Goal: Information Seeking & Learning: Learn about a topic

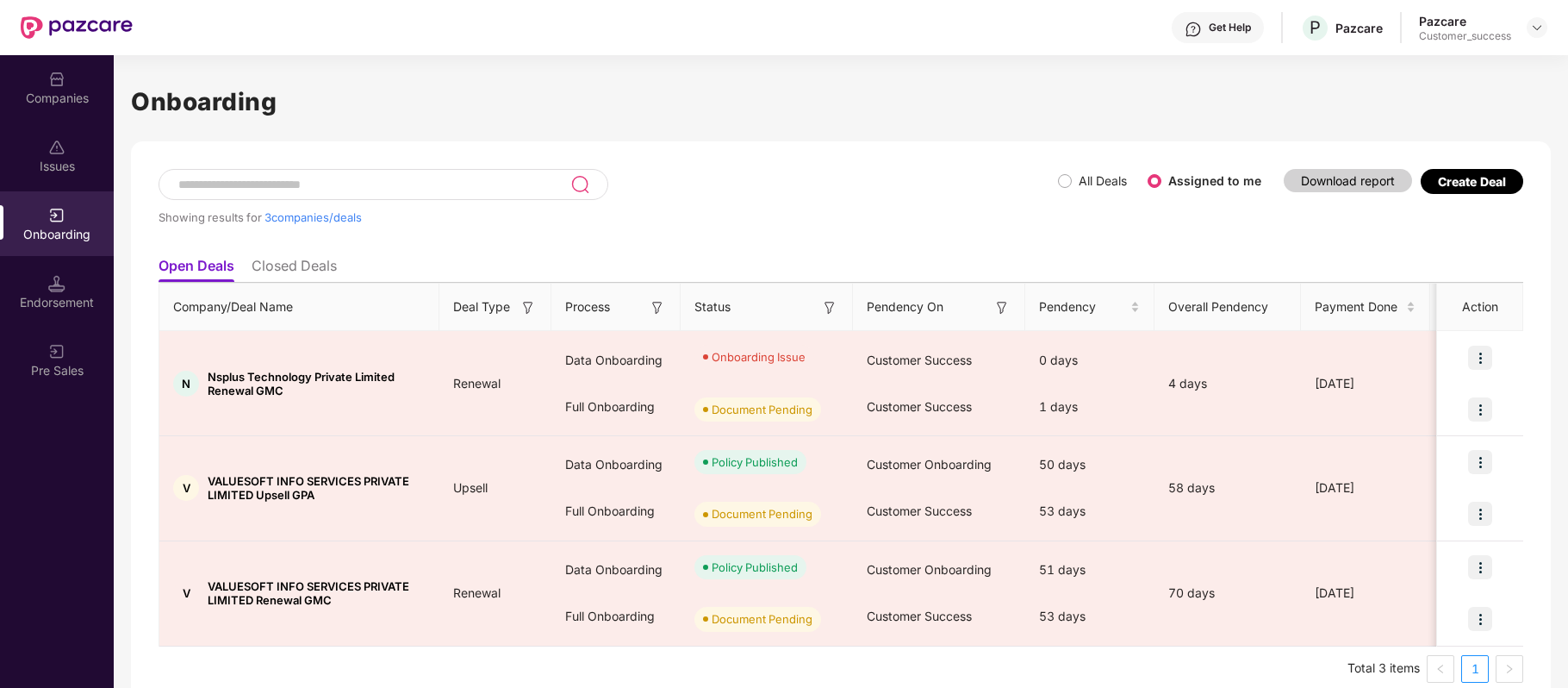
scroll to position [0, 1]
click at [59, 84] on img at bounding box center [57, 79] width 17 height 17
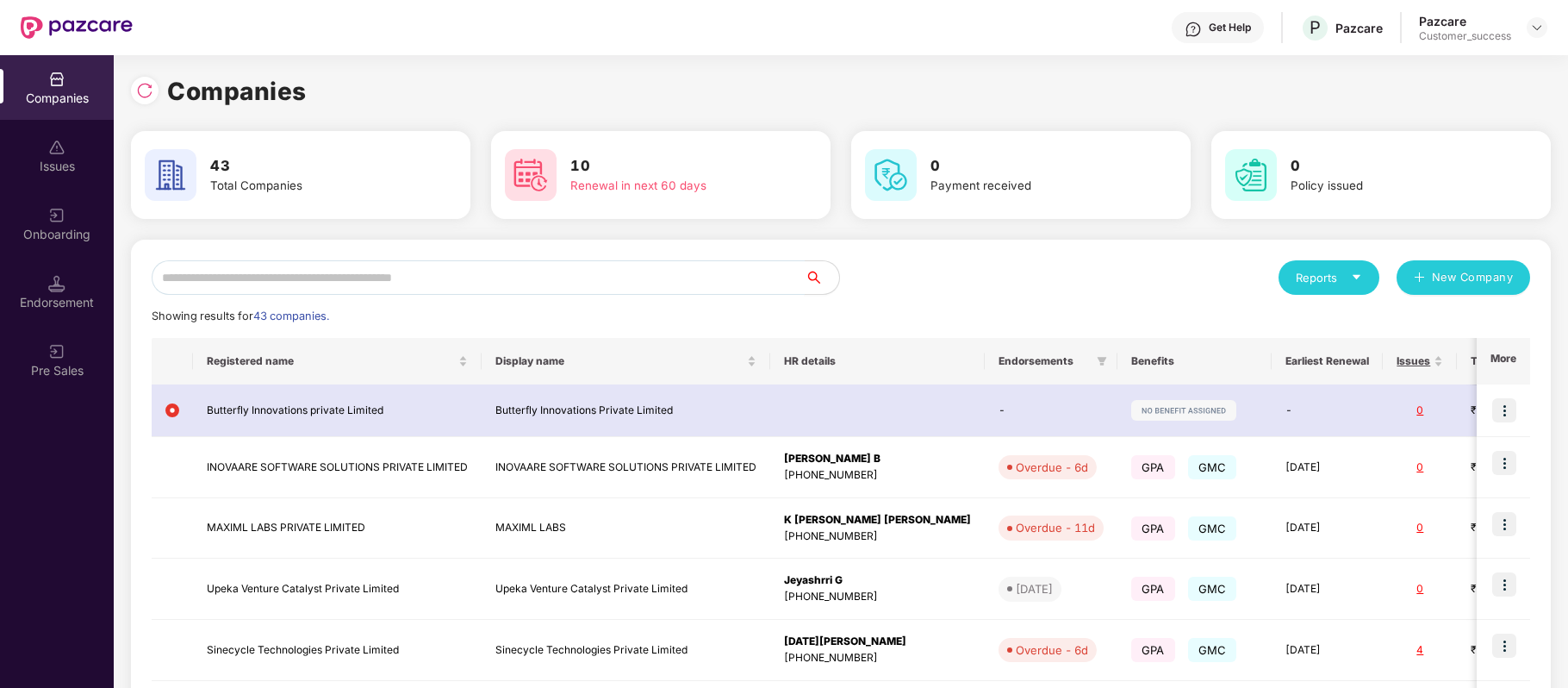
click at [305, 271] on input "text" at bounding box center [478, 278] width 653 height 35
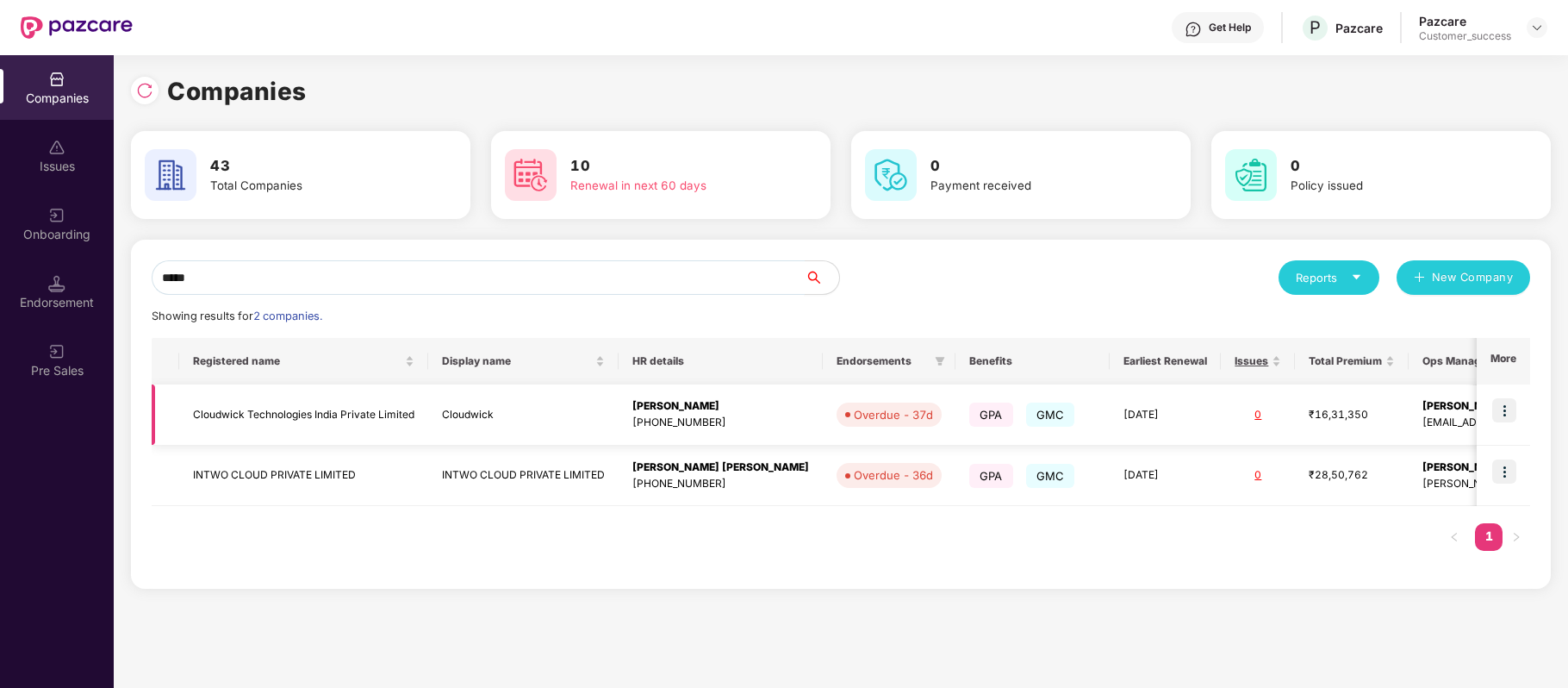
type input "*****"
click at [1510, 410] on img at bounding box center [1504, 410] width 24 height 24
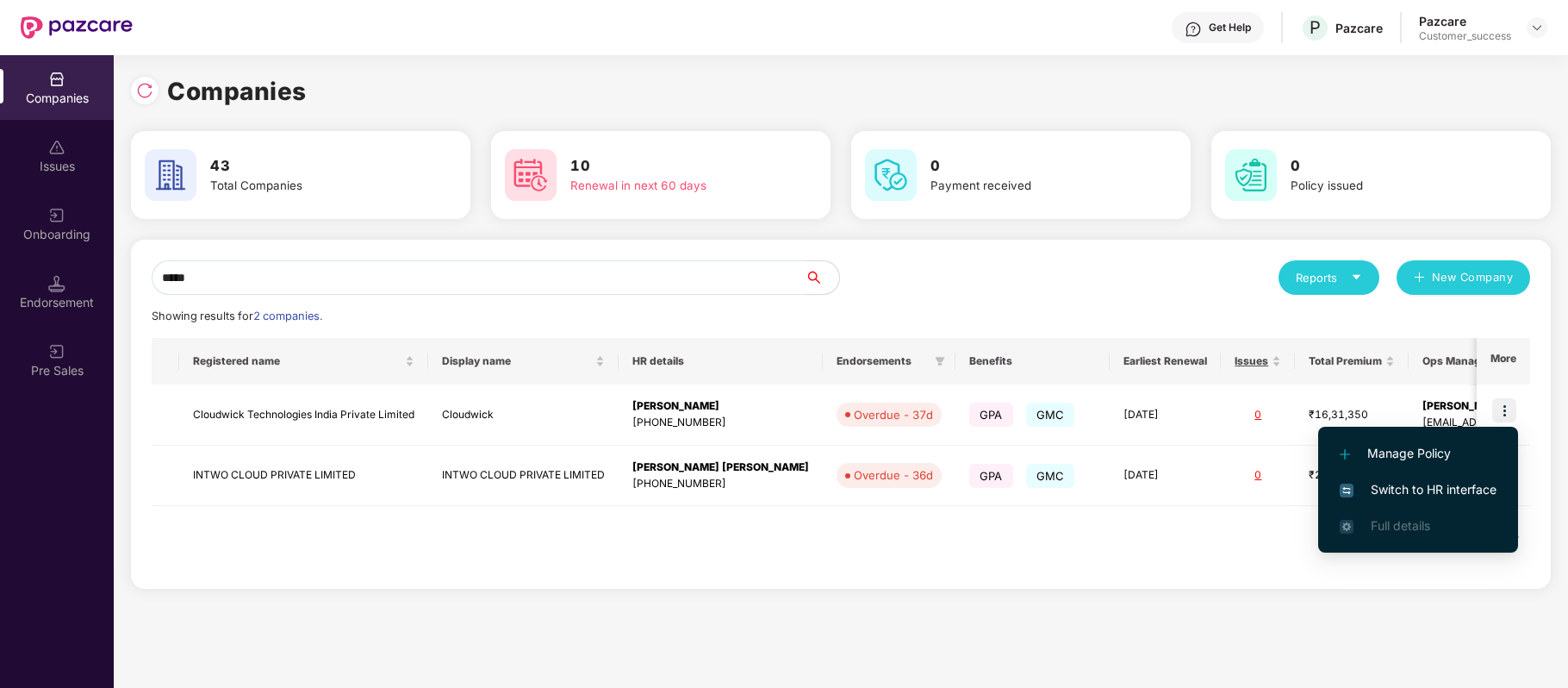
click at [1464, 501] on li "Switch to HR interface" at bounding box center [1418, 489] width 200 height 36
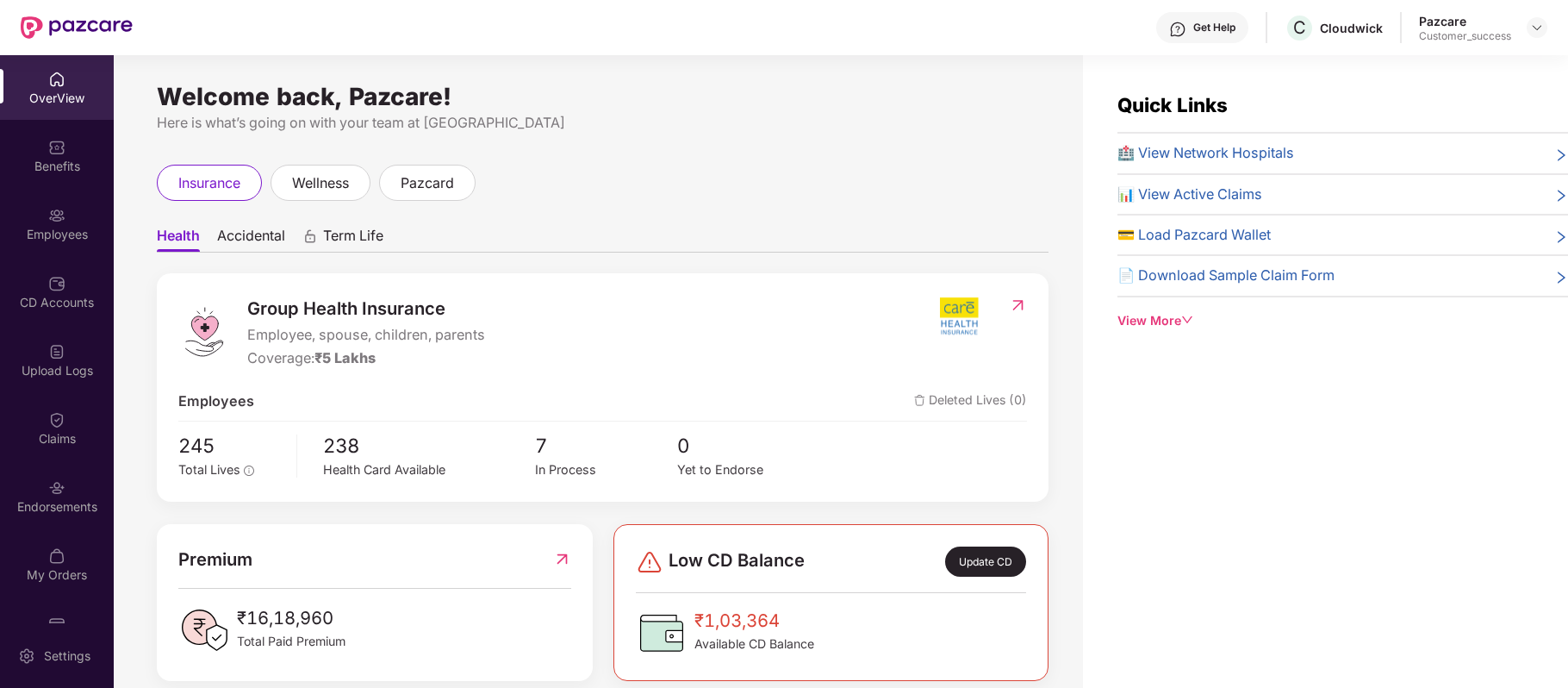
click at [56, 160] on div "Benefits" at bounding box center [57, 166] width 114 height 17
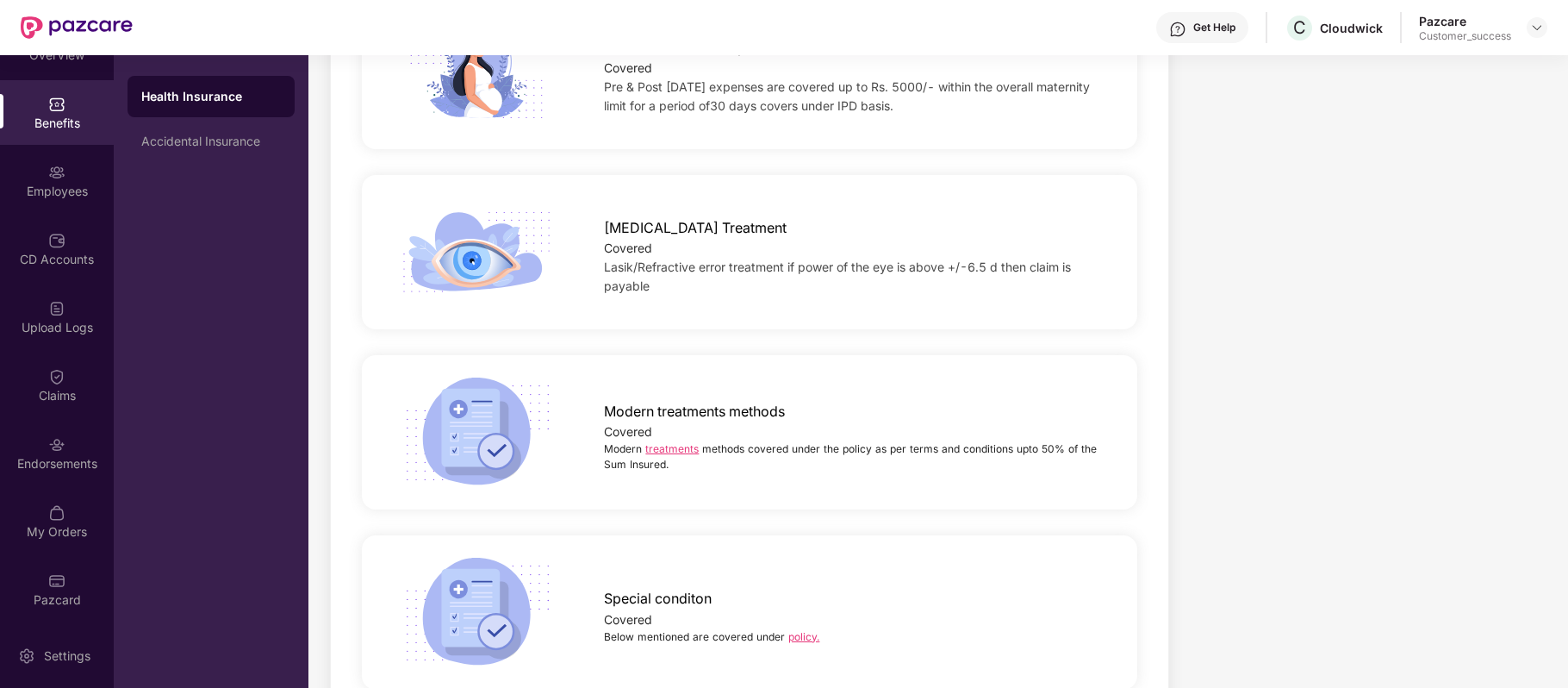
scroll to position [2760, 0]
click at [672, 445] on link "treatments" at bounding box center [671, 447] width 53 height 13
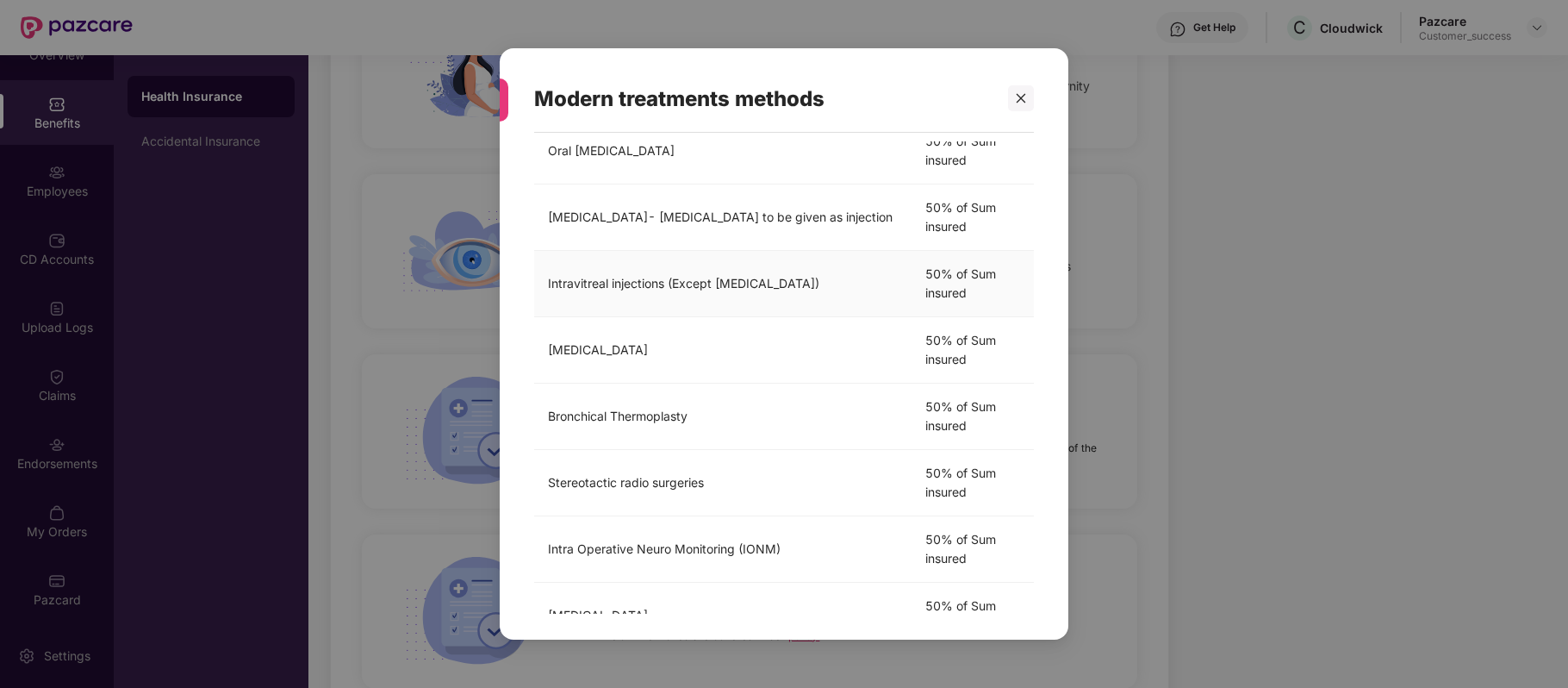
scroll to position [329, 0]
click at [1021, 104] on div at bounding box center [1021, 98] width 26 height 26
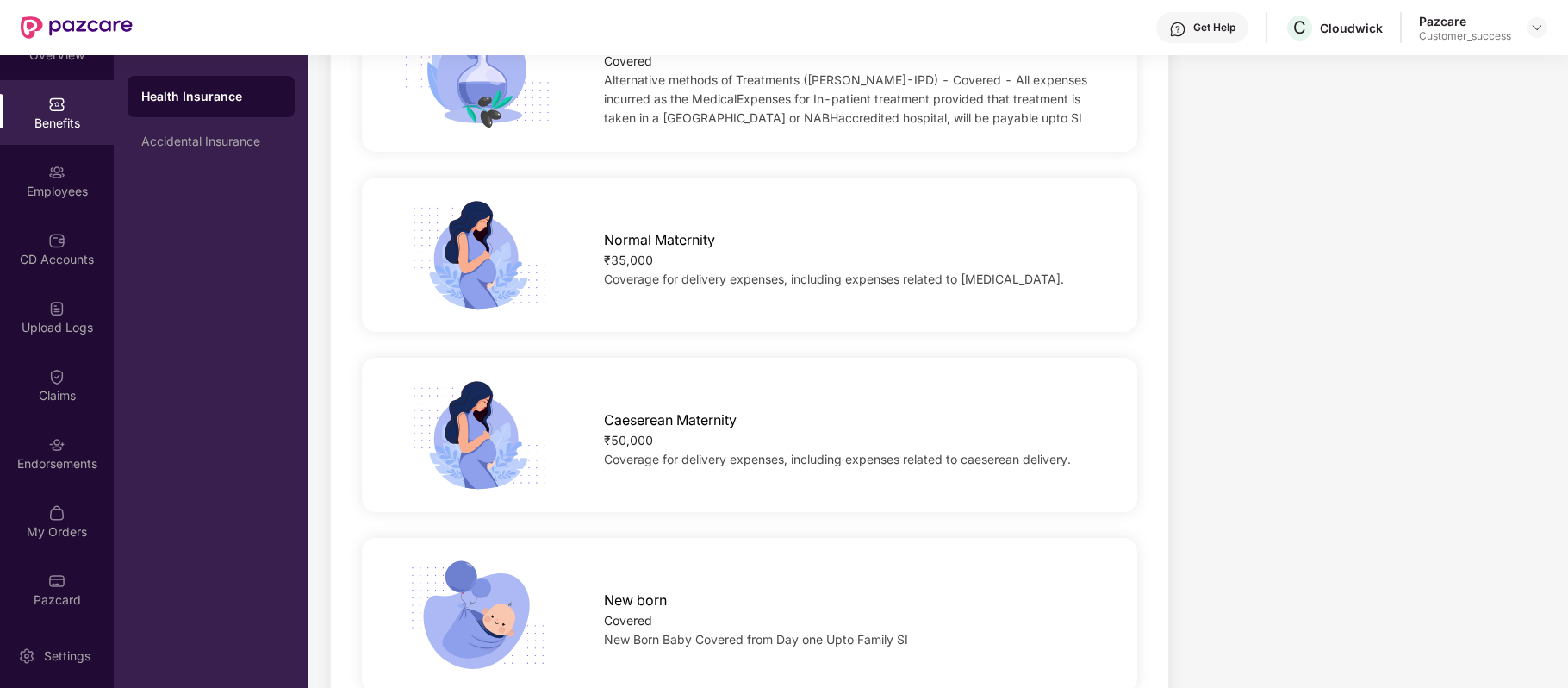
scroll to position [1855, 0]
click at [1196, 28] on div "Get Help" at bounding box center [1215, 27] width 43 height 14
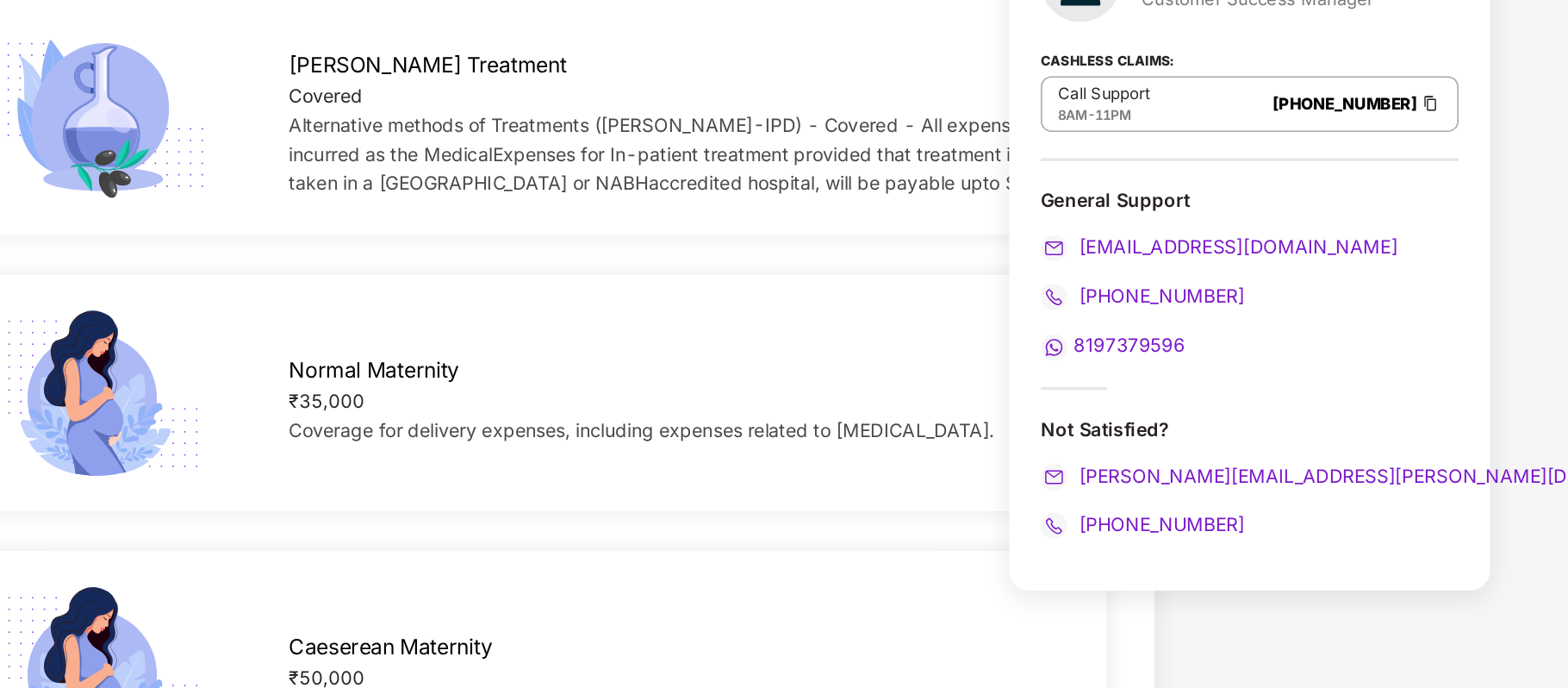
scroll to position [1749, 0]
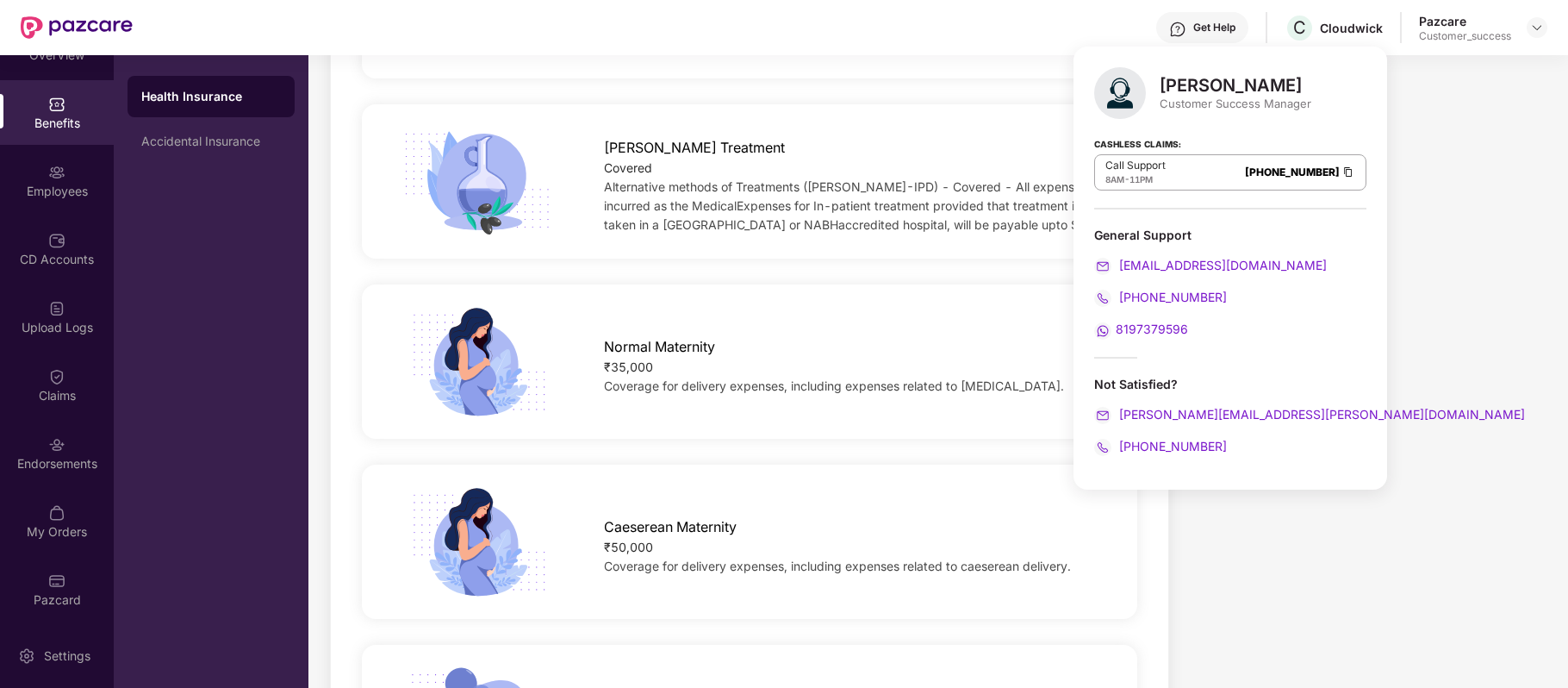
click at [977, 317] on div "Normal Maternity ₹35,000 Coverage for delivery expenses, including expenses rel…" at bounding box center [750, 361] width 830 height 111
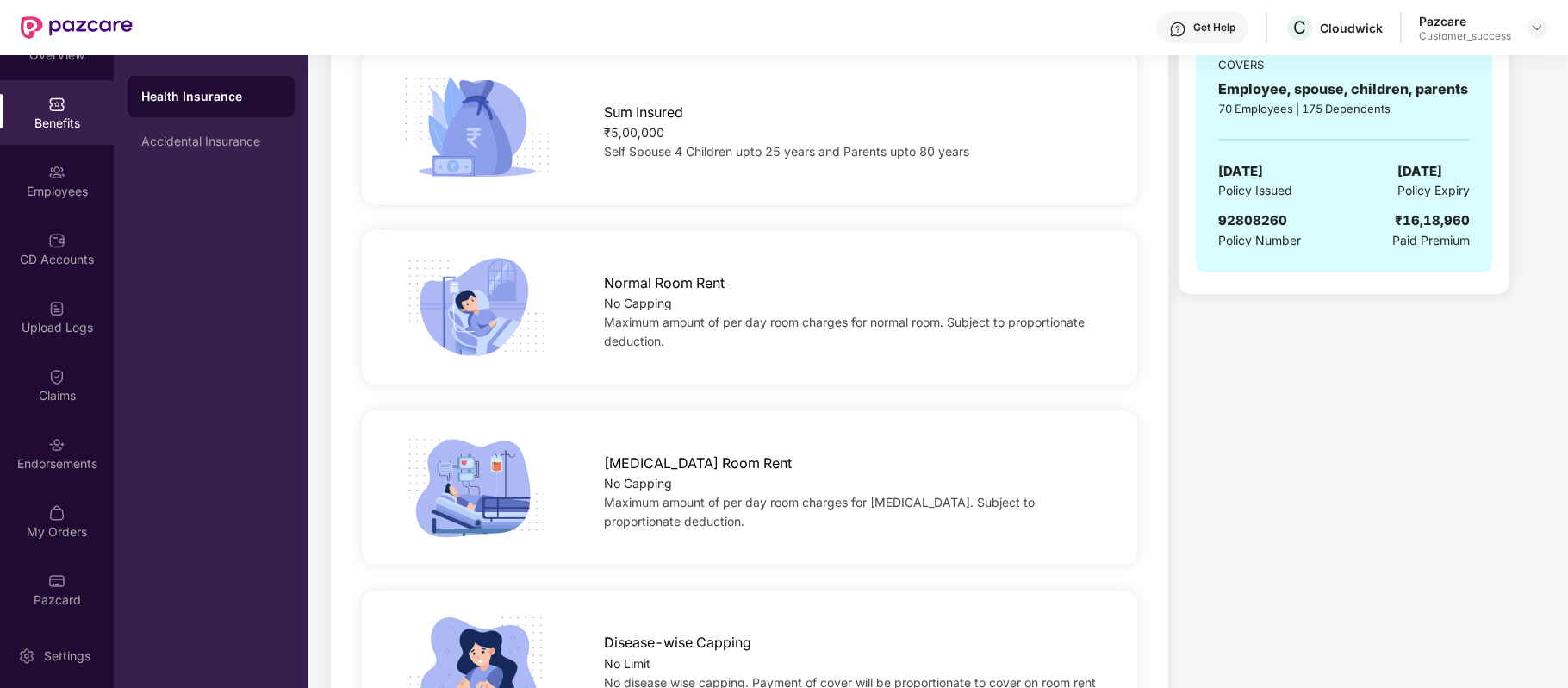
scroll to position [0, 0]
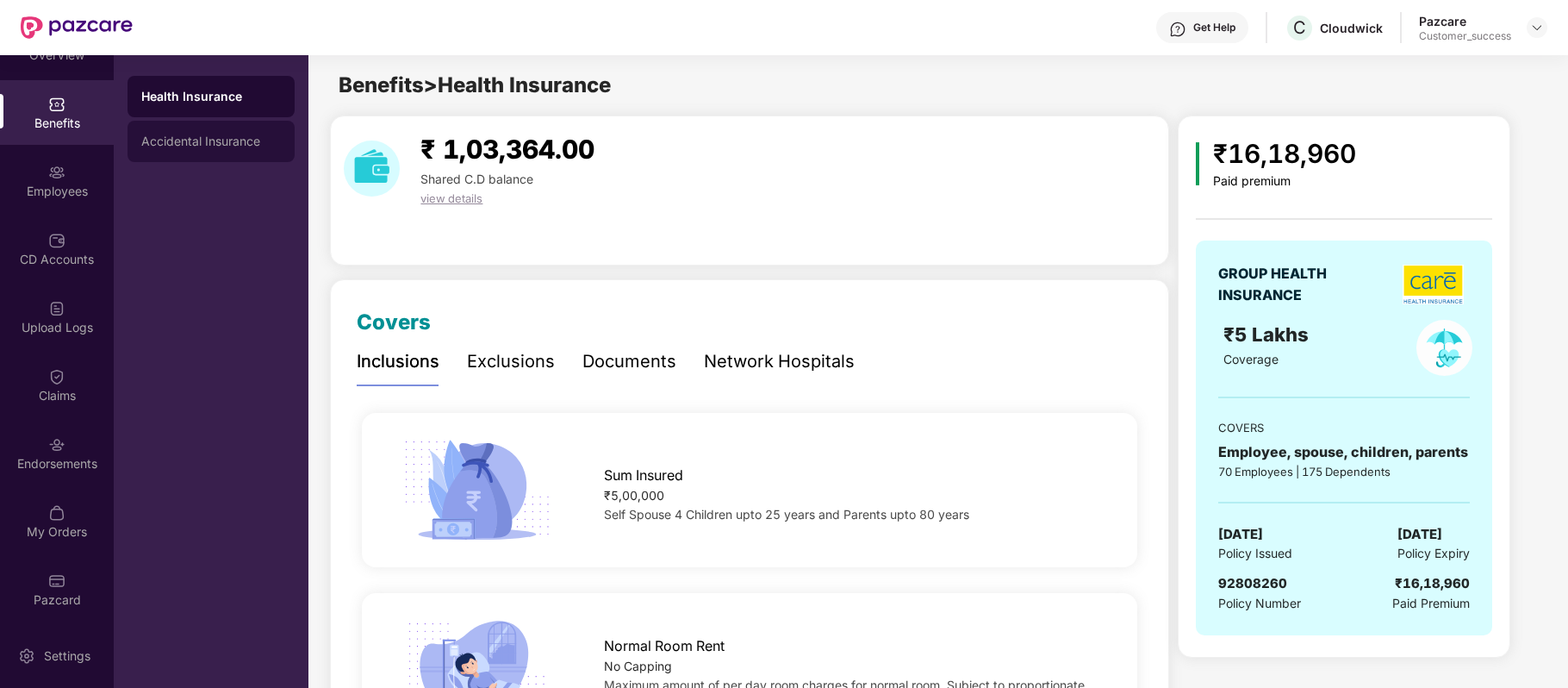
click at [221, 141] on div "Accidental Insurance" at bounding box center [211, 141] width 139 height 14
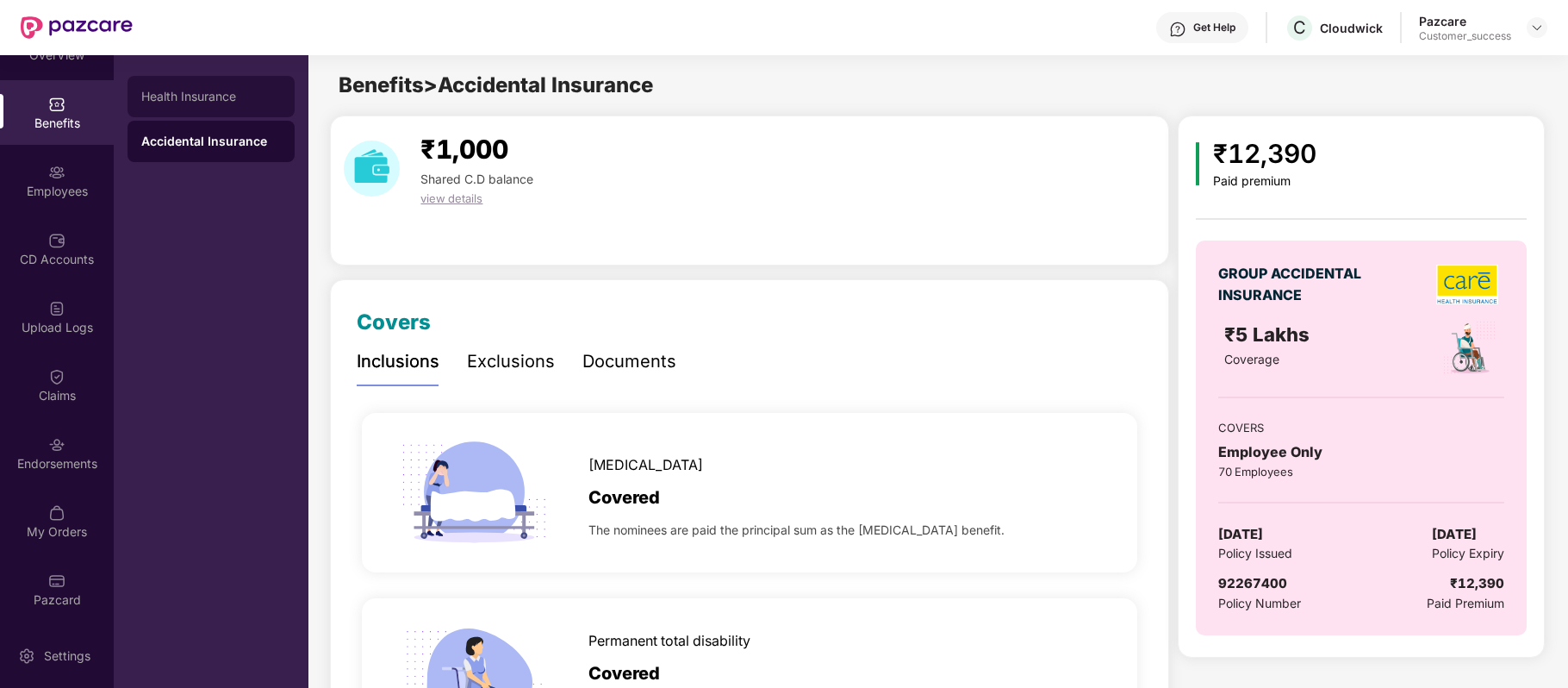
click at [217, 83] on div "Health Insurance" at bounding box center [211, 96] width 167 height 42
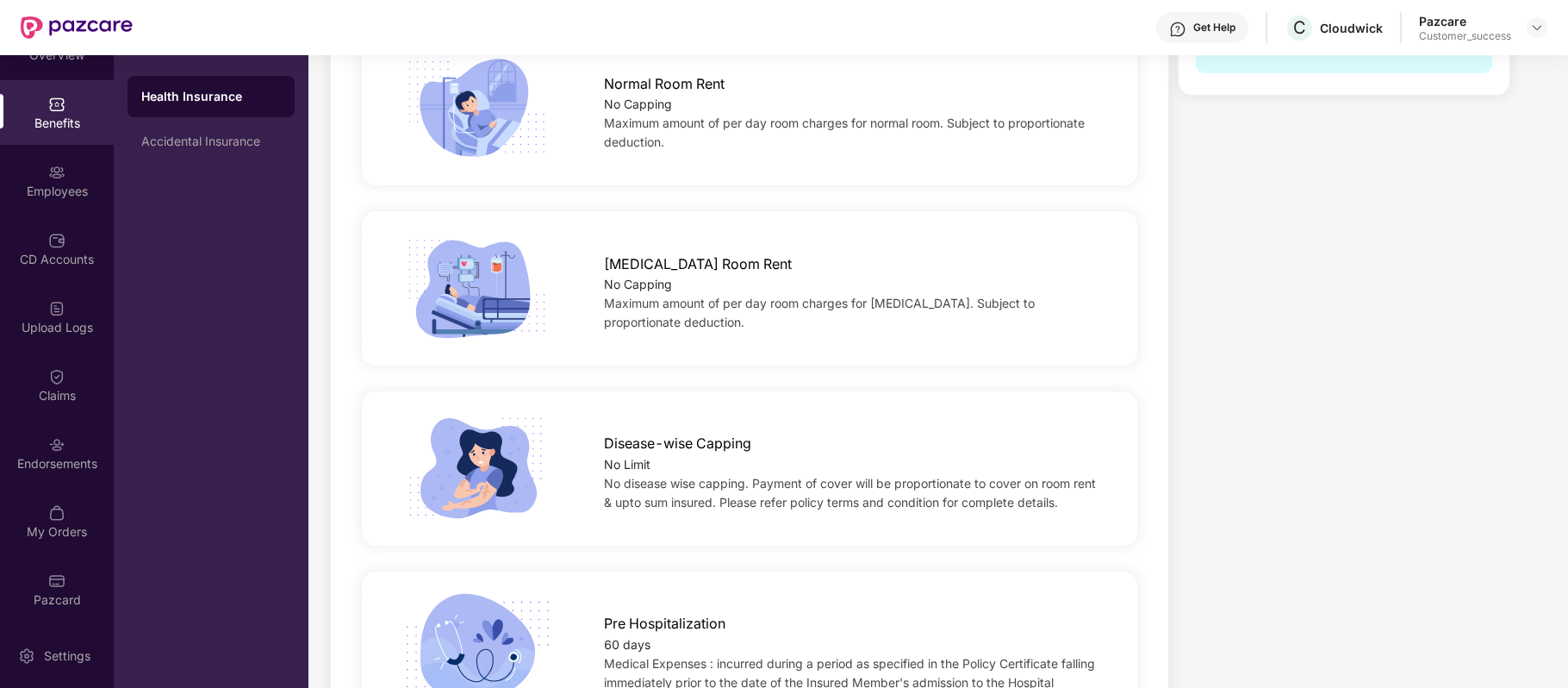
scroll to position [563, 0]
click at [1038, 377] on div "Disease-wise Capping No Limit No disease wise capping. Payment of cover will be…" at bounding box center [750, 467] width 785 height 180
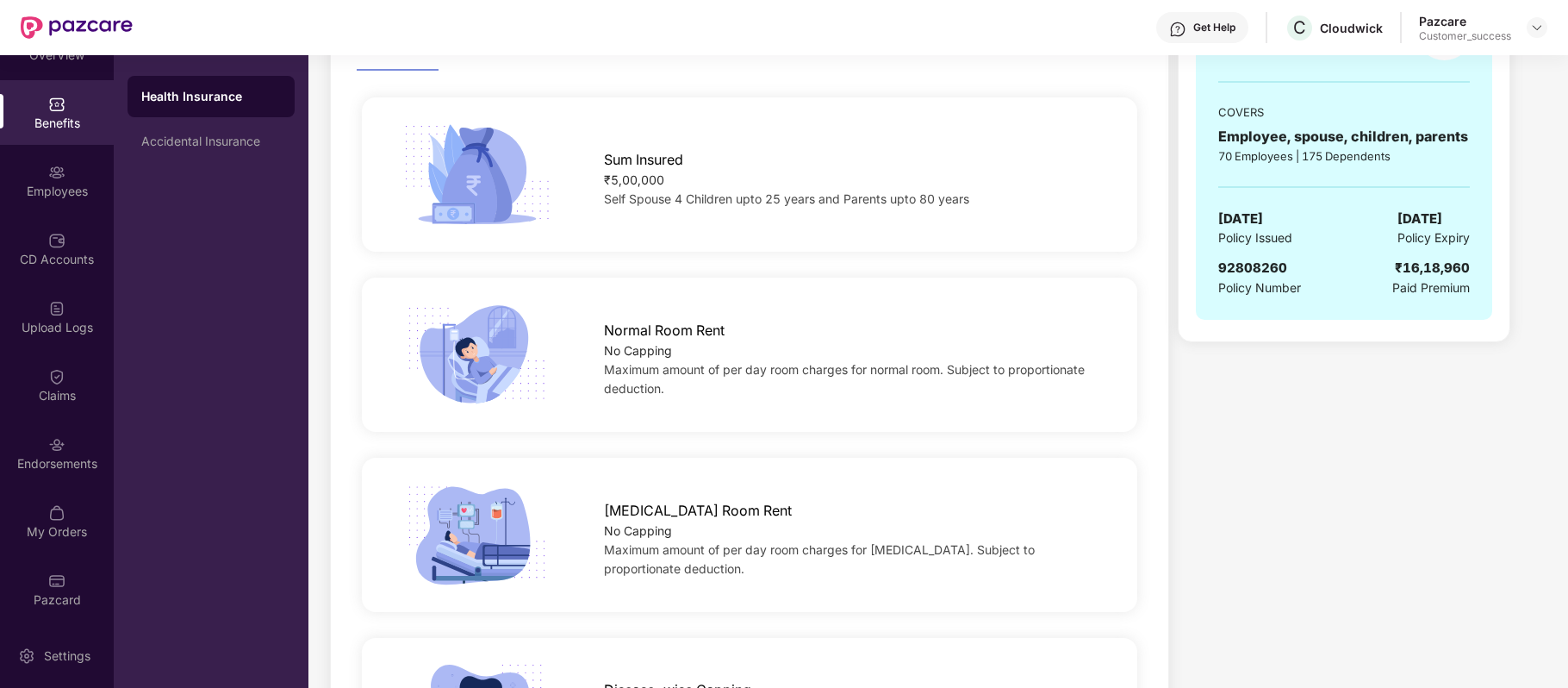
scroll to position [317, 0]
click at [1121, 445] on div "[MEDICAL_DATA] Room Rent No Capping Maximum amount of per day room charges for …" at bounding box center [750, 533] width 785 height 180
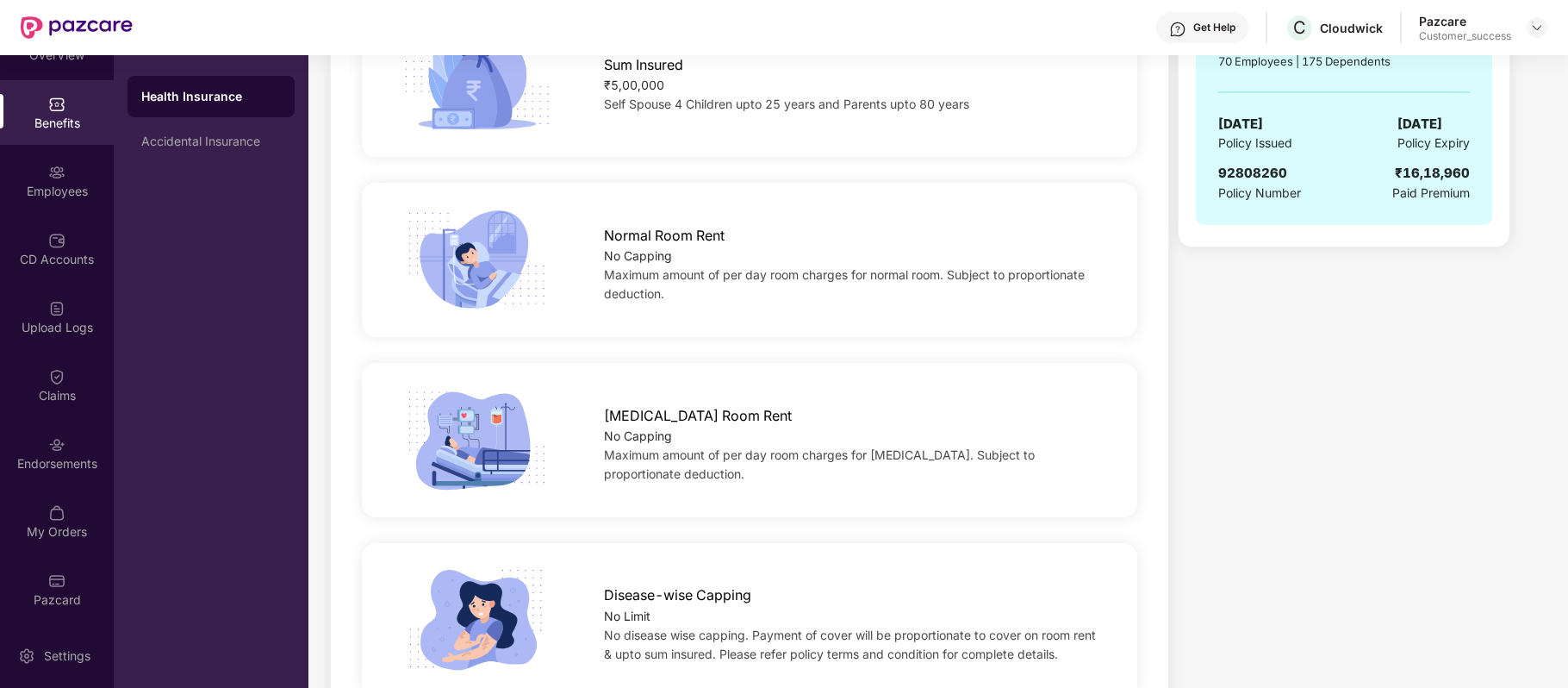
scroll to position [321, 0]
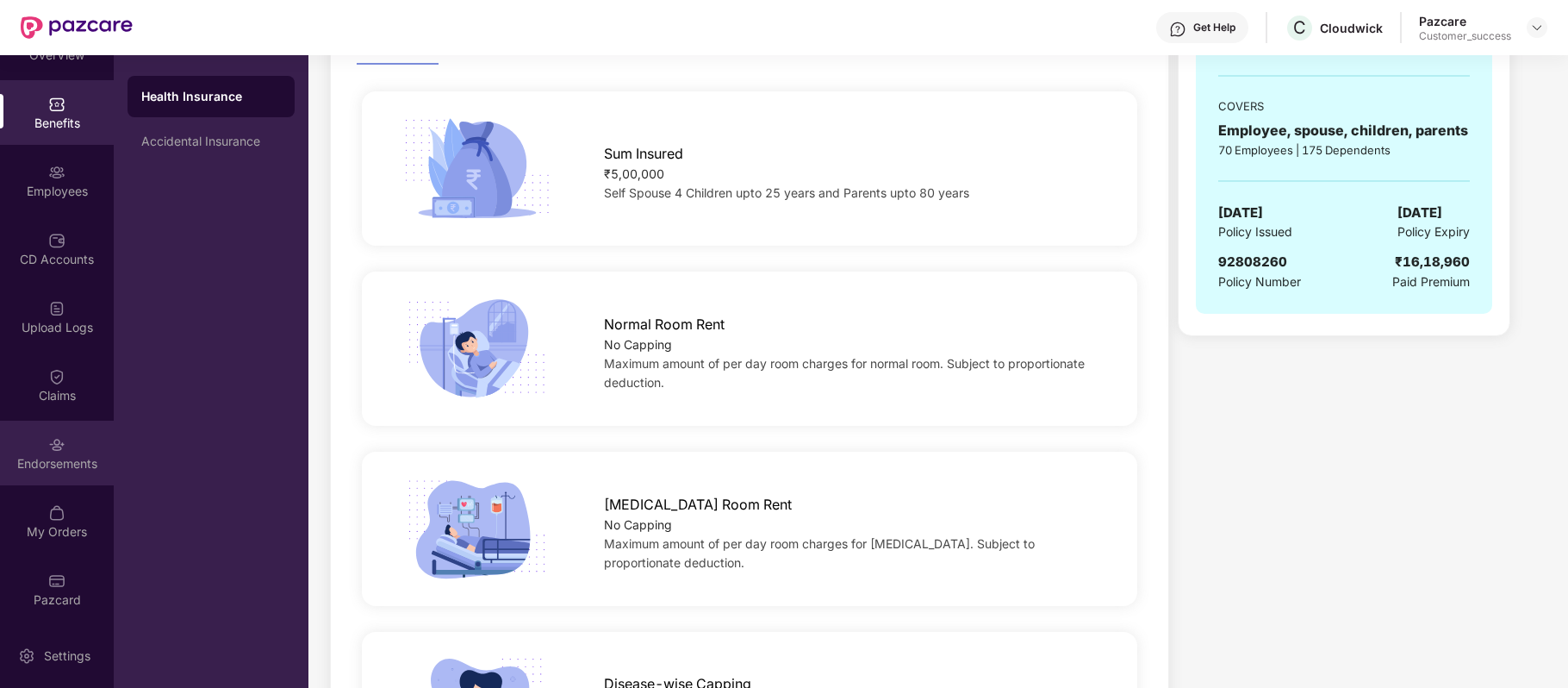
click at [66, 460] on div "Endorsements" at bounding box center [57, 464] width 114 height 17
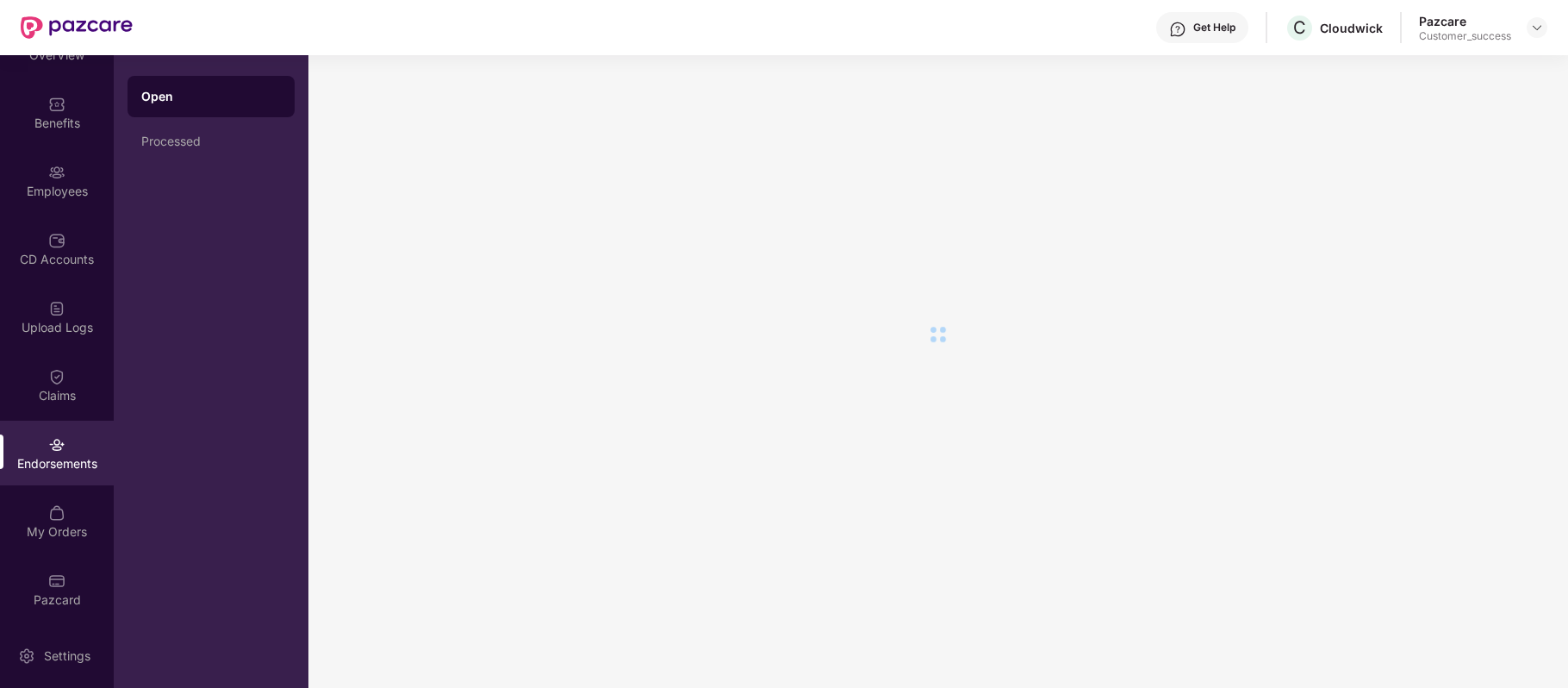
scroll to position [0, 0]
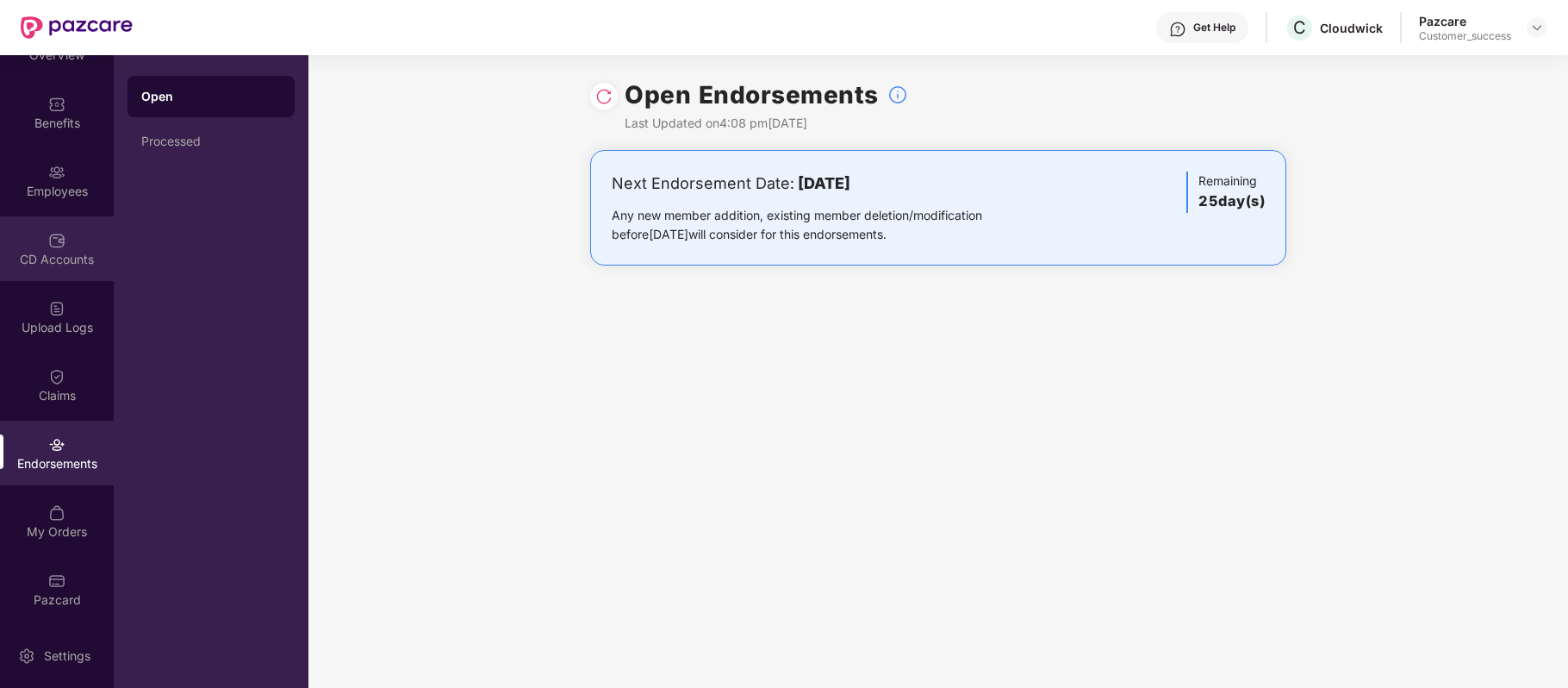
click at [73, 228] on div "CD Accounts" at bounding box center [57, 249] width 114 height 65
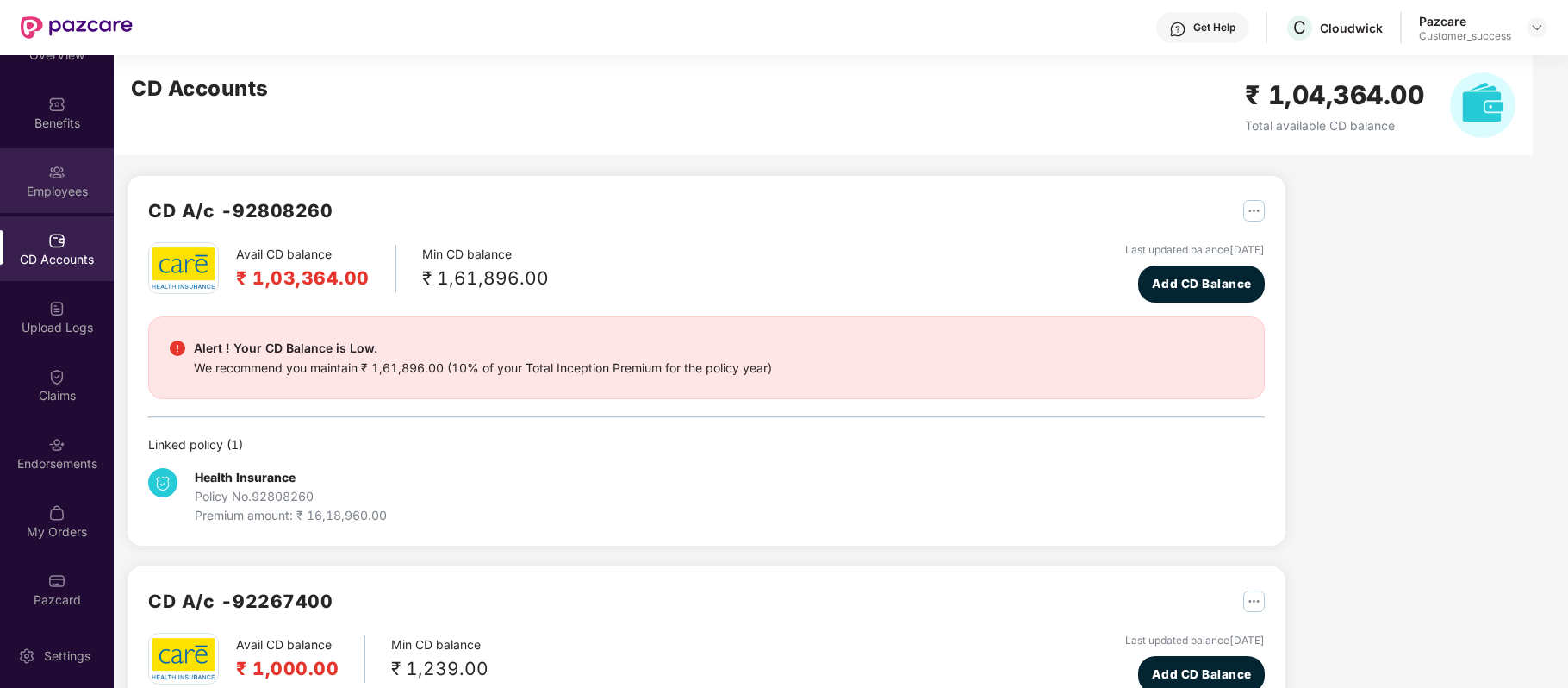
click at [63, 188] on div "Employees" at bounding box center [57, 192] width 114 height 17
